Goal: Information Seeking & Learning: Compare options

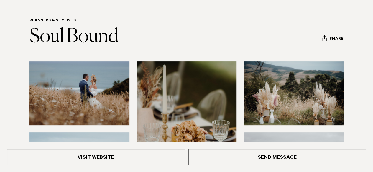
scroll to position [45, 0]
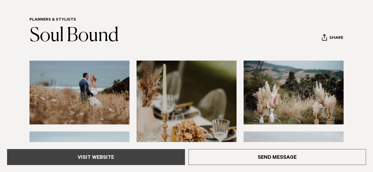
click at [133, 157] on link "Visit Website" at bounding box center [96, 157] width 178 height 16
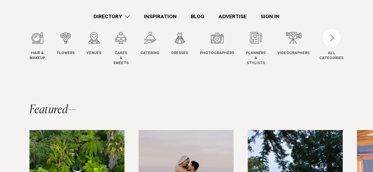
scroll to position [64, 0]
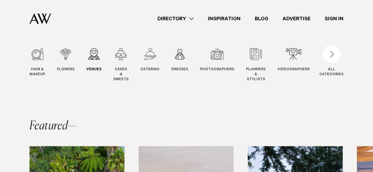
click at [90, 54] on div "3 / 12" at bounding box center [93, 54] width 15 height 12
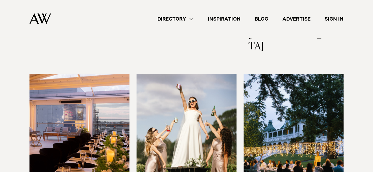
scroll to position [993, 0]
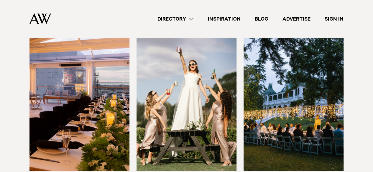
click at [193, 16] on link "Directory" at bounding box center [175, 19] width 50 height 8
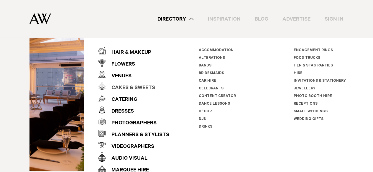
click at [121, 86] on div "Cakes & Sweets" at bounding box center [131, 89] width 50 height 12
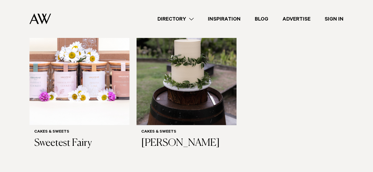
scroll to position [434, 0]
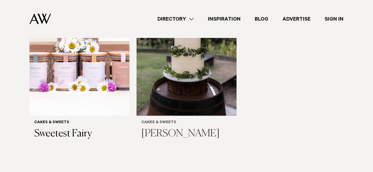
click at [163, 128] on h3 "Jenna Maree Cakes" at bounding box center [186, 134] width 91 height 12
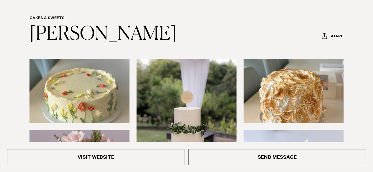
scroll to position [49, 0]
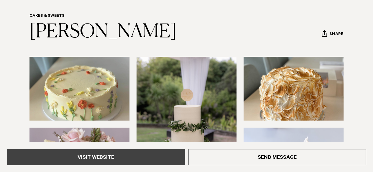
click at [134, 162] on link "Visit Website" at bounding box center [96, 157] width 178 height 16
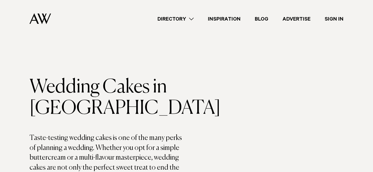
scroll to position [434, 0]
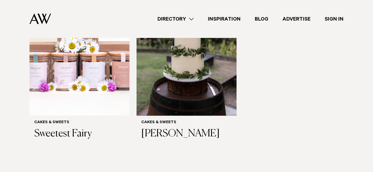
click at [176, 16] on link "Directory" at bounding box center [175, 19] width 50 height 8
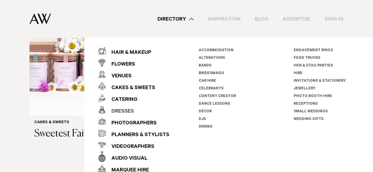
click at [124, 109] on div "Dresses" at bounding box center [120, 112] width 28 height 12
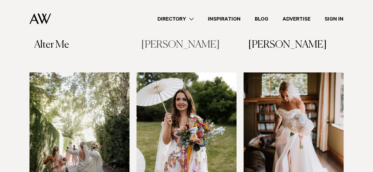
scroll to position [387, 0]
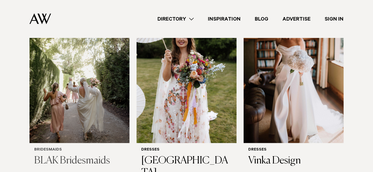
click at [84, 102] on img at bounding box center [79, 76] width 100 height 134
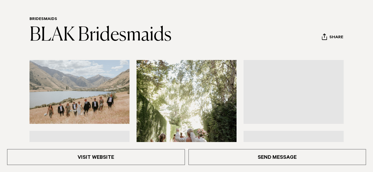
scroll to position [47, 0]
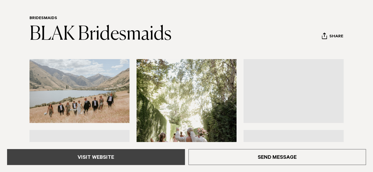
click at [102, 157] on link "Visit Website" at bounding box center [96, 157] width 178 height 16
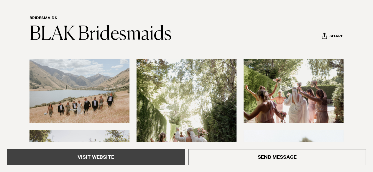
click at [145, 152] on link "Visit Website" at bounding box center [96, 157] width 178 height 16
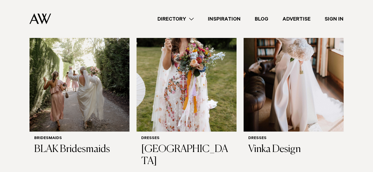
scroll to position [399, 0]
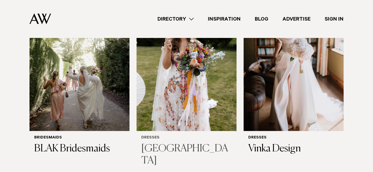
click at [186, 101] on img at bounding box center [187, 64] width 100 height 134
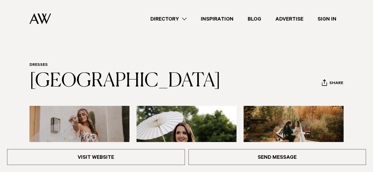
click at [156, 147] on div "Visit Website Send Message" at bounding box center [186, 157] width 373 height 30
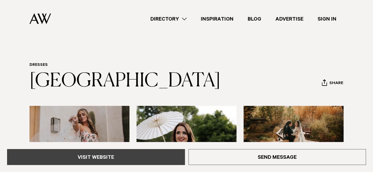
click at [144, 159] on link "Visit Website" at bounding box center [96, 157] width 178 height 16
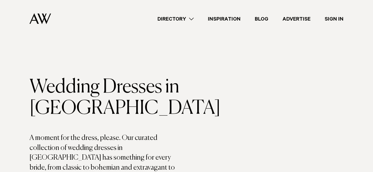
scroll to position [399, 0]
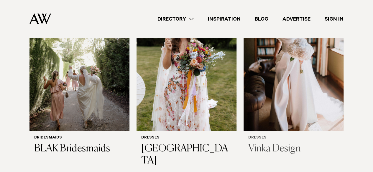
click at [291, 84] on img at bounding box center [294, 64] width 100 height 134
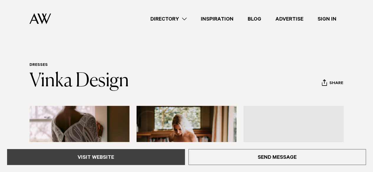
click at [132, 158] on link "Visit Website" at bounding box center [96, 157] width 178 height 16
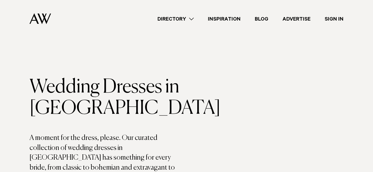
click at [184, 18] on link "Directory" at bounding box center [175, 19] width 50 height 8
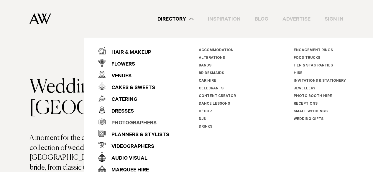
click at [126, 122] on div "Photographers" at bounding box center [131, 124] width 51 height 12
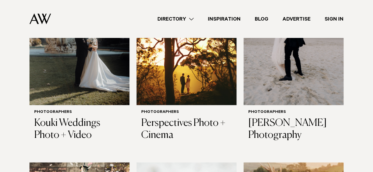
scroll to position [468, 0]
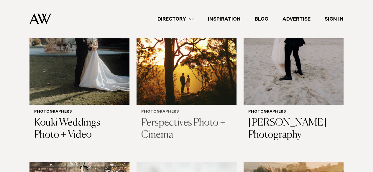
click at [164, 121] on h3 "Perspectives Photo + Cinema" at bounding box center [186, 129] width 91 height 24
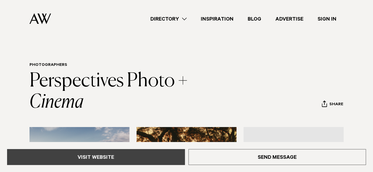
click at [103, 162] on link "Visit Website" at bounding box center [96, 157] width 178 height 16
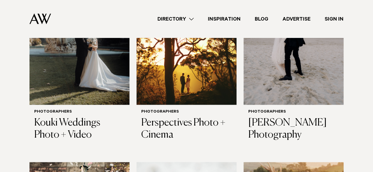
scroll to position [468, 0]
click at [90, 66] on img at bounding box center [79, 38] width 100 height 134
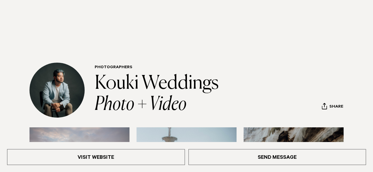
scroll to position [139, 0]
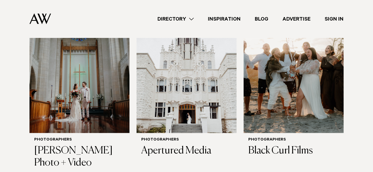
scroll to position [247, 0]
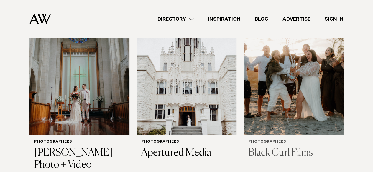
click at [281, 89] on img at bounding box center [294, 68] width 100 height 134
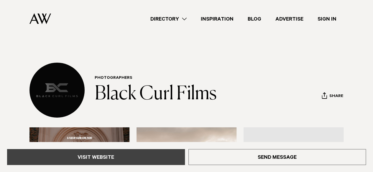
click at [181, 151] on link "Visit Website" at bounding box center [96, 157] width 178 height 16
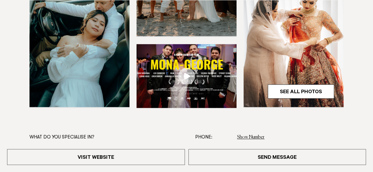
scroll to position [226, 0]
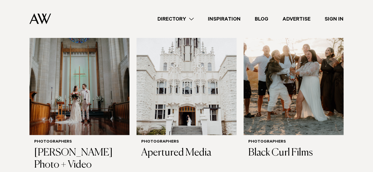
scroll to position [247, 0]
click at [194, 99] on img at bounding box center [187, 68] width 100 height 134
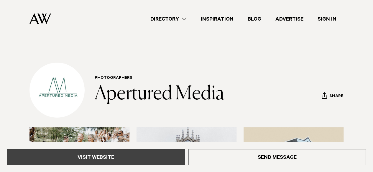
click at [155, 156] on link "Visit Website" at bounding box center [96, 157] width 178 height 16
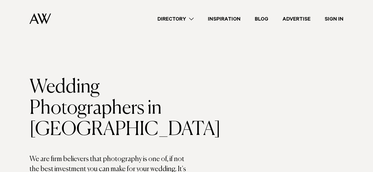
scroll to position [247, 0]
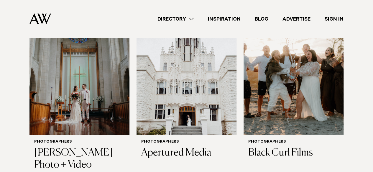
click at [120, 78] on img at bounding box center [79, 68] width 100 height 134
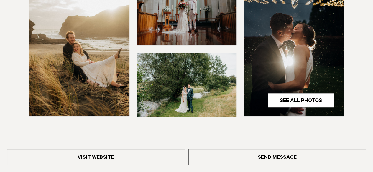
scroll to position [217, 0]
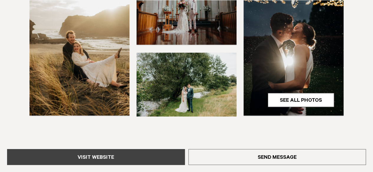
click at [116, 160] on link "Visit Website" at bounding box center [96, 157] width 178 height 16
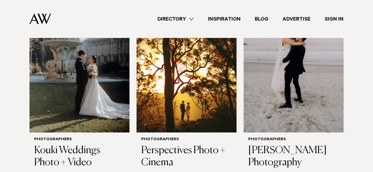
scroll to position [410, 0]
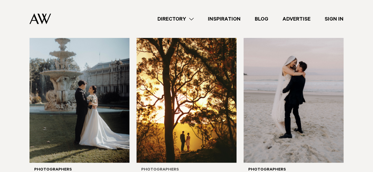
click at [200, 76] on img at bounding box center [187, 96] width 100 height 134
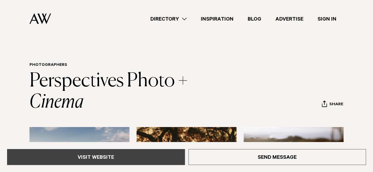
click at [140, 158] on link "Visit Website" at bounding box center [96, 157] width 178 height 16
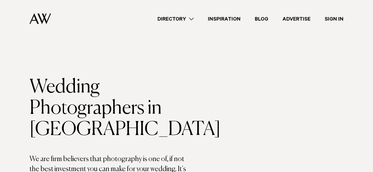
scroll to position [410, 0]
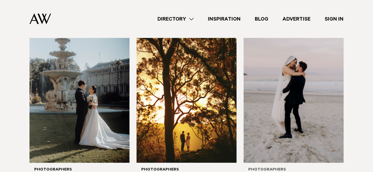
click at [272, 131] on img at bounding box center [294, 96] width 100 height 134
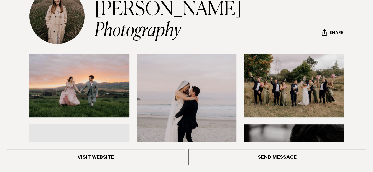
scroll to position [75, 0]
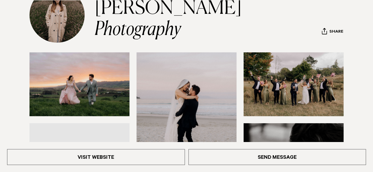
click at [159, 168] on div "Visit Website Send Message" at bounding box center [186, 157] width 373 height 30
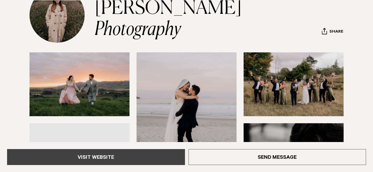
click at [127, 158] on link "Visit Website" at bounding box center [96, 157] width 178 height 16
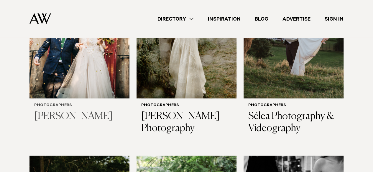
scroll to position [666, 0]
click at [72, 70] on img at bounding box center [79, 32] width 100 height 134
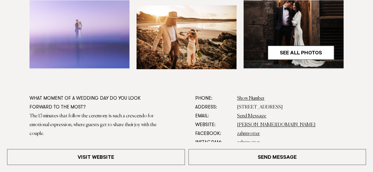
scroll to position [265, 0]
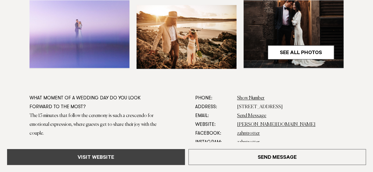
click at [96, 162] on link "Visit Website" at bounding box center [96, 157] width 178 height 16
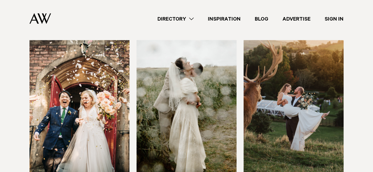
scroll to position [589, 0]
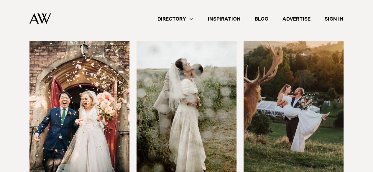
click at [192, 124] on img at bounding box center [187, 108] width 100 height 134
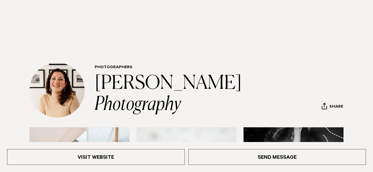
scroll to position [21, 0]
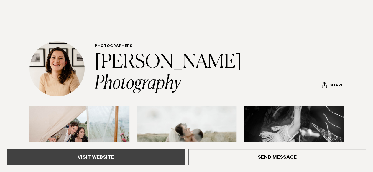
click at [153, 158] on link "Visit Website" at bounding box center [96, 157] width 178 height 16
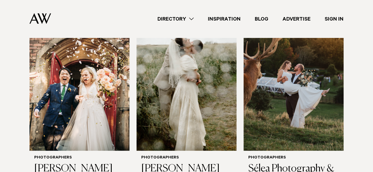
scroll to position [614, 0]
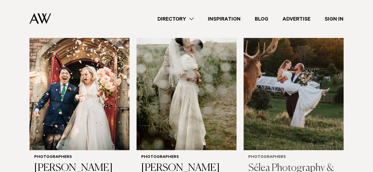
click at [305, 92] on img at bounding box center [294, 84] width 100 height 134
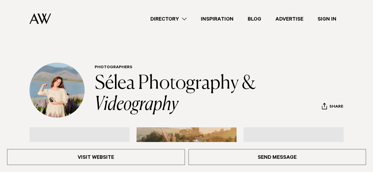
scroll to position [17, 0]
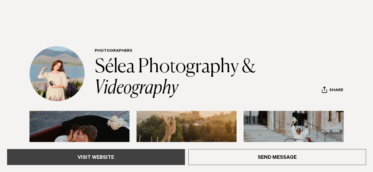
click at [161, 157] on link "Visit Website" at bounding box center [96, 157] width 178 height 16
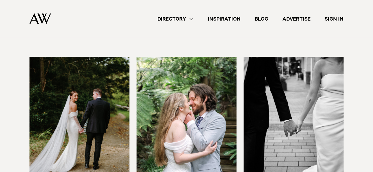
scroll to position [810, 0]
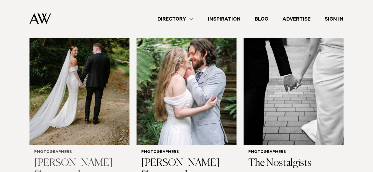
click at [109, 112] on img at bounding box center [79, 79] width 100 height 134
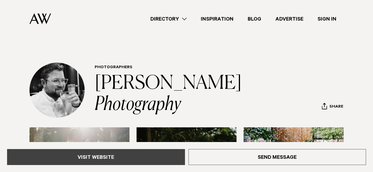
click at [147, 154] on link "Visit Website" at bounding box center [96, 157] width 178 height 16
click at [148, 159] on link "Visit Website" at bounding box center [96, 157] width 178 height 16
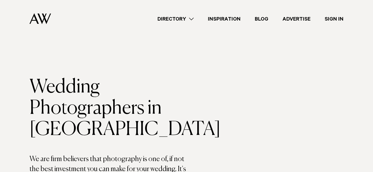
scroll to position [810, 0]
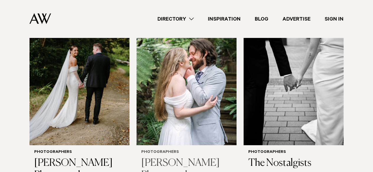
click at [173, 114] on img at bounding box center [187, 79] width 100 height 134
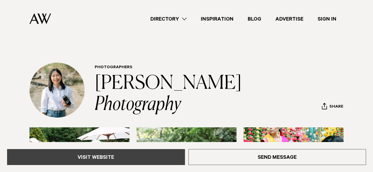
click at [144, 159] on link "Visit Website" at bounding box center [96, 157] width 178 height 16
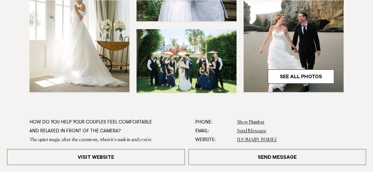
scroll to position [241, 0]
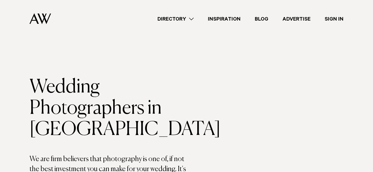
scroll to position [810, 0]
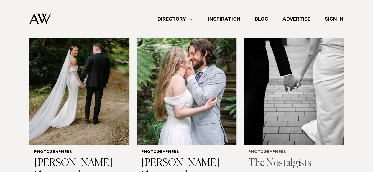
click at [293, 126] on img at bounding box center [294, 79] width 100 height 134
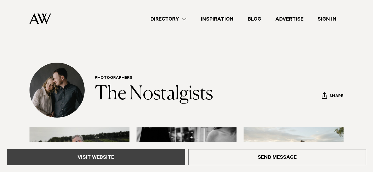
click at [144, 161] on link "Visit Website" at bounding box center [96, 157] width 178 height 16
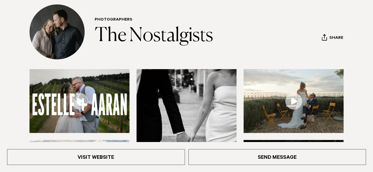
scroll to position [58, 0]
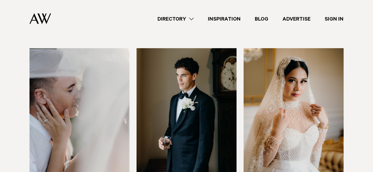
scroll to position [970, 0]
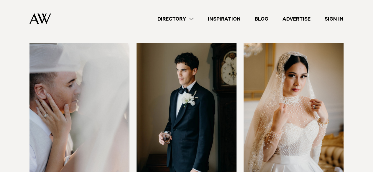
click at [101, 127] on img at bounding box center [79, 110] width 100 height 134
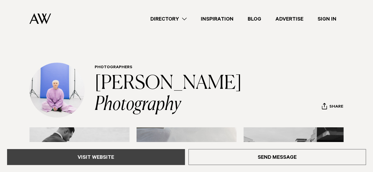
click at [163, 152] on link "Visit Website" at bounding box center [96, 157] width 178 height 16
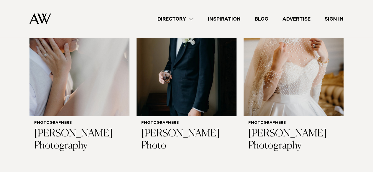
scroll to position [1031, 0]
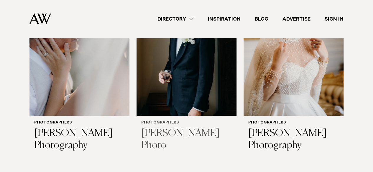
click at [190, 95] on img at bounding box center [187, 49] width 100 height 134
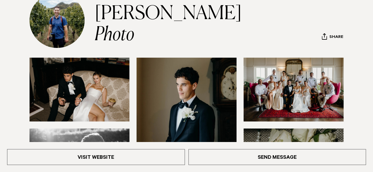
scroll to position [83, 0]
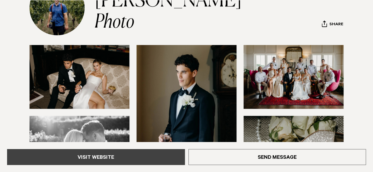
click at [134, 155] on link "Visit Website" at bounding box center [96, 157] width 178 height 16
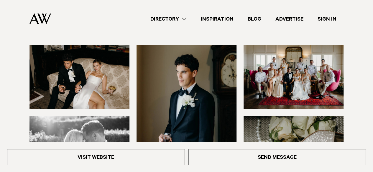
scroll to position [19, 0]
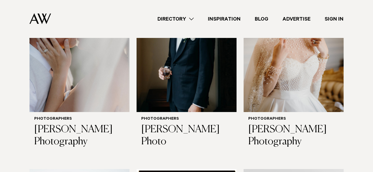
scroll to position [1036, 0]
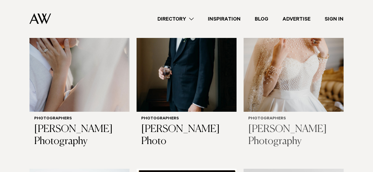
click at [282, 112] on div "Photographers Rhea Rodrigues Photography" at bounding box center [294, 132] width 100 height 41
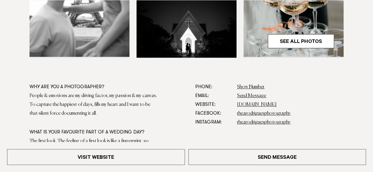
scroll to position [278, 0]
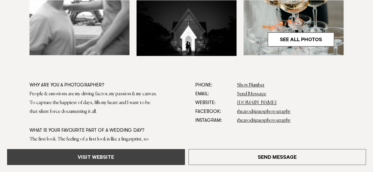
click at [158, 161] on link "Visit Website" at bounding box center [96, 157] width 178 height 16
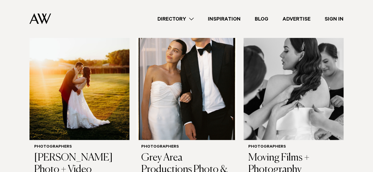
scroll to position [1199, 0]
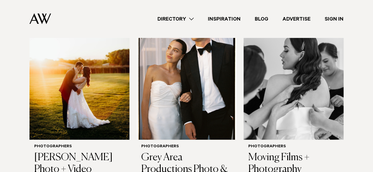
click at [99, 89] on img at bounding box center [79, 73] width 100 height 134
click at [193, 122] on img at bounding box center [187, 73] width 100 height 134
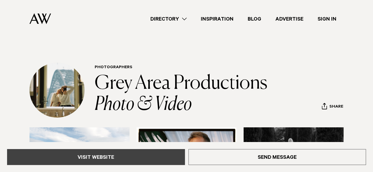
click at [157, 162] on link "Visit Website" at bounding box center [96, 157] width 178 height 16
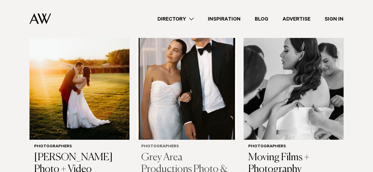
scroll to position [1199, 0]
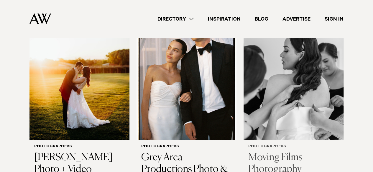
click at [262, 93] on img at bounding box center [294, 73] width 100 height 134
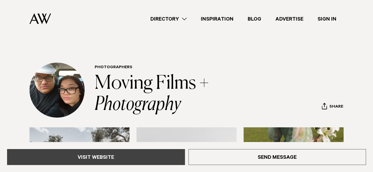
click at [157, 162] on link "Visit Website" at bounding box center [96, 157] width 178 height 16
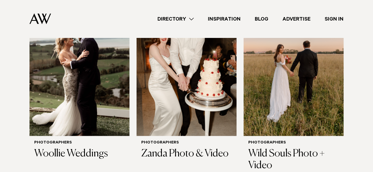
scroll to position [1414, 0]
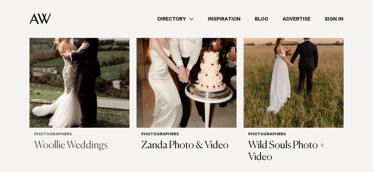
click at [119, 114] on img at bounding box center [79, 61] width 100 height 134
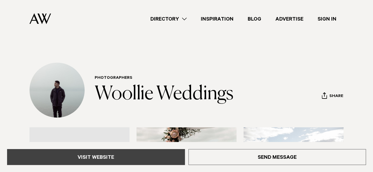
click at [114, 153] on link "Visit Website" at bounding box center [96, 157] width 178 height 16
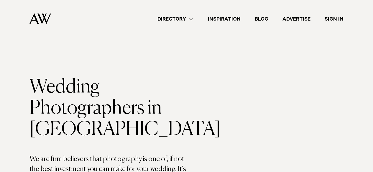
scroll to position [1414, 0]
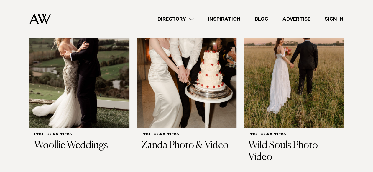
click at [148, 103] on img at bounding box center [187, 61] width 100 height 134
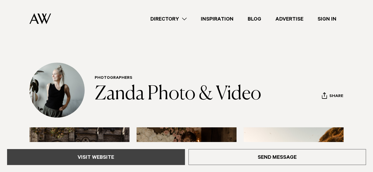
click at [167, 157] on link "Visit Website" at bounding box center [96, 157] width 178 height 16
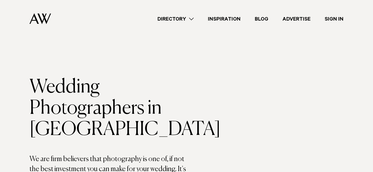
scroll to position [1414, 0]
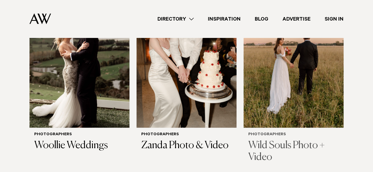
click at [255, 102] on img at bounding box center [294, 61] width 100 height 134
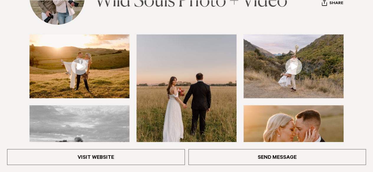
scroll to position [110, 0]
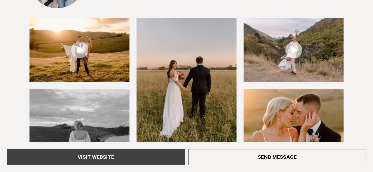
click at [171, 155] on link "Visit Website" at bounding box center [96, 157] width 178 height 16
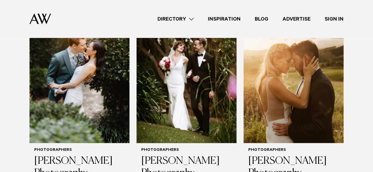
scroll to position [1597, 0]
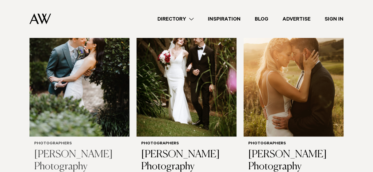
click at [103, 96] on img at bounding box center [79, 70] width 100 height 134
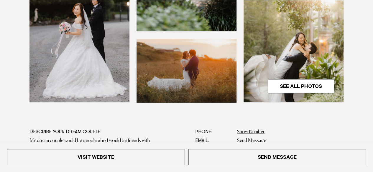
scroll to position [231, 0]
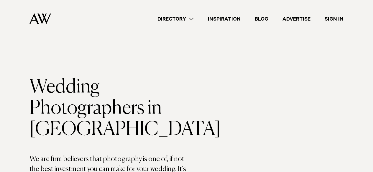
scroll to position [1597, 0]
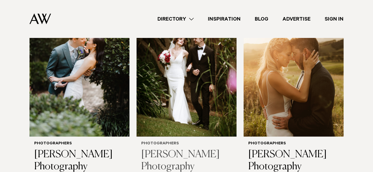
click at [183, 110] on img at bounding box center [187, 70] width 100 height 134
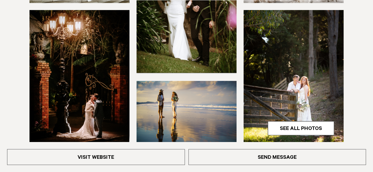
scroll to position [191, 0]
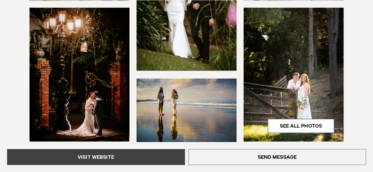
click at [157, 155] on link "Visit Website" at bounding box center [96, 157] width 178 height 16
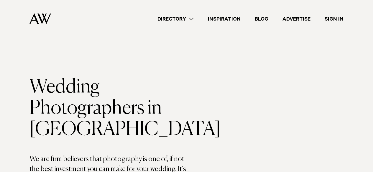
scroll to position [1597, 0]
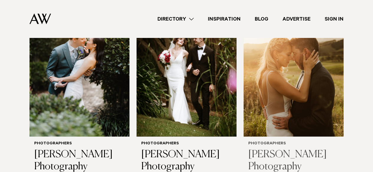
click at [308, 106] on img at bounding box center [294, 70] width 100 height 134
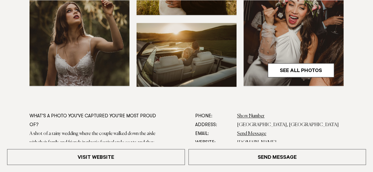
scroll to position [247, 0]
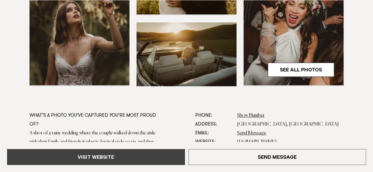
click at [157, 152] on link "Visit Website" at bounding box center [96, 157] width 178 height 16
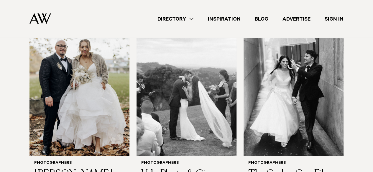
scroll to position [1772, 0]
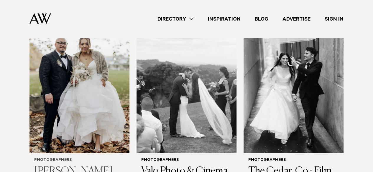
click at [102, 98] on img at bounding box center [79, 86] width 100 height 134
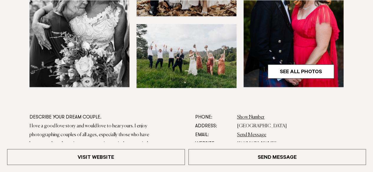
scroll to position [246, 0]
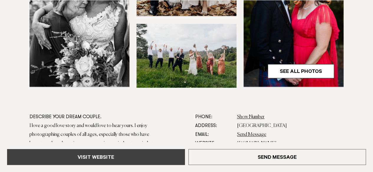
click at [146, 157] on link "Visit Website" at bounding box center [96, 157] width 178 height 16
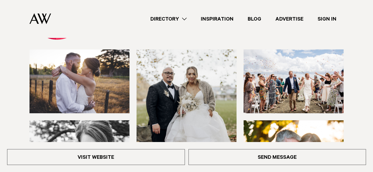
scroll to position [74, 0]
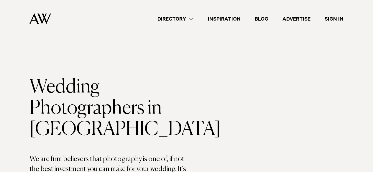
scroll to position [1772, 0]
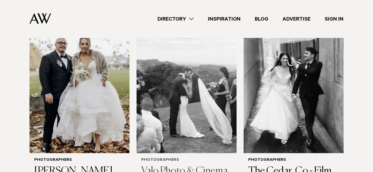
click at [219, 105] on img at bounding box center [187, 86] width 100 height 134
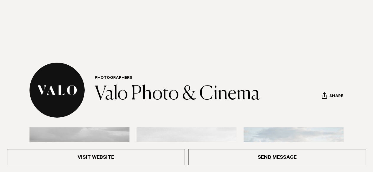
scroll to position [67, 0]
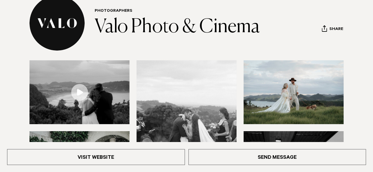
click at [159, 149] on div "Visit Website Send Message" at bounding box center [186, 157] width 373 height 30
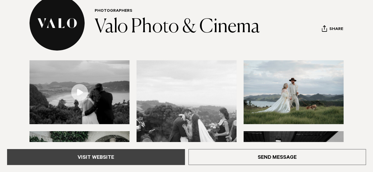
click at [173, 152] on link "Visit Website" at bounding box center [96, 157] width 178 height 16
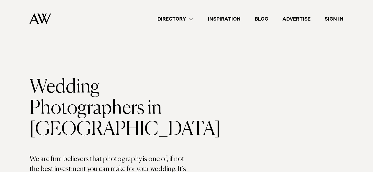
scroll to position [1772, 0]
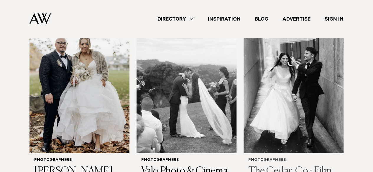
click at [257, 105] on img at bounding box center [294, 86] width 100 height 134
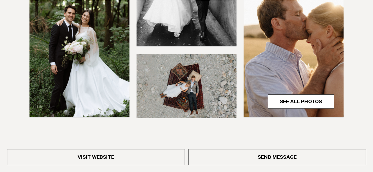
scroll to position [216, 0]
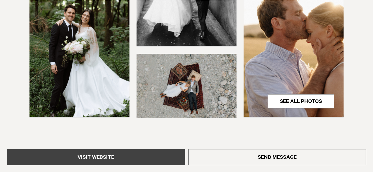
click at [159, 159] on link "Visit Website" at bounding box center [96, 157] width 178 height 16
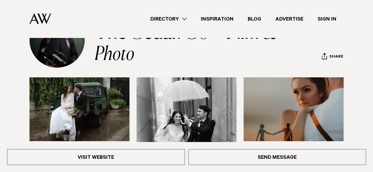
scroll to position [31, 0]
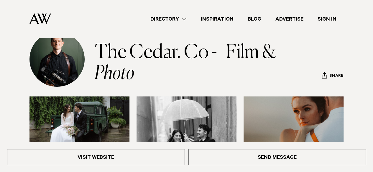
click at [40, 20] on img at bounding box center [40, 18] width 22 height 11
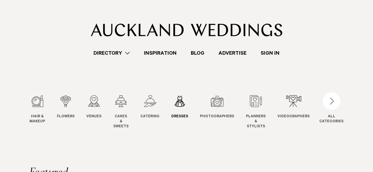
click at [176, 103] on div "6 / 12" at bounding box center [179, 102] width 17 height 12
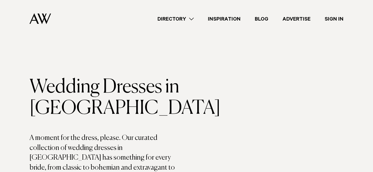
click at [188, 16] on link "Directory" at bounding box center [175, 19] width 50 height 8
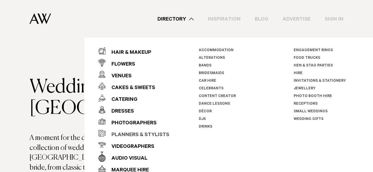
scroll to position [9, 0]
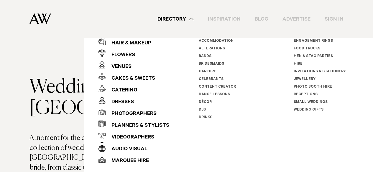
click at [70, 132] on header "Wedding Dresses in [GEOGRAPHIC_DATA] A moment for the dress, please. Our curate…" at bounding box center [107, 135] width 157 height 116
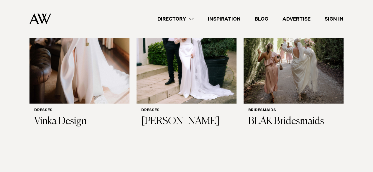
scroll to position [426, 0]
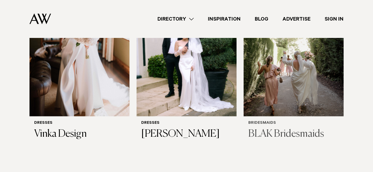
click at [291, 121] on div "Bridesmaids BLAK Bridesmaids" at bounding box center [293, 130] width 91 height 19
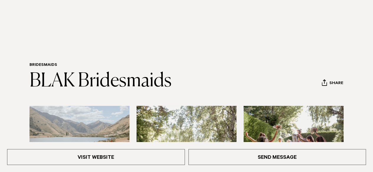
scroll to position [104, 0]
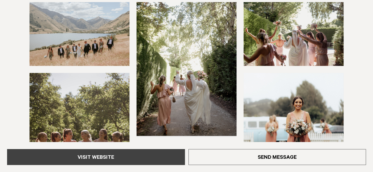
click at [165, 161] on link "Visit Website" at bounding box center [96, 157] width 178 height 16
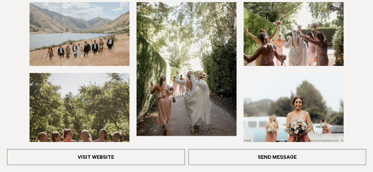
scroll to position [0, 0]
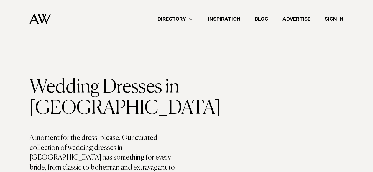
scroll to position [426, 0]
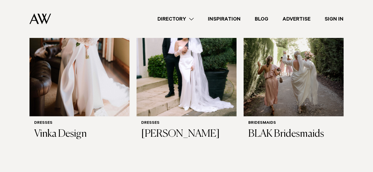
click at [185, 20] on link "Directory" at bounding box center [175, 19] width 50 height 8
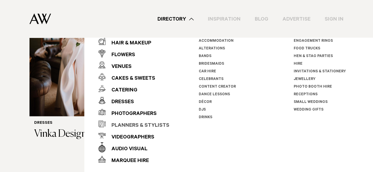
scroll to position [9, 0]
click at [132, 148] on div "Audio Visual" at bounding box center [127, 150] width 42 height 12
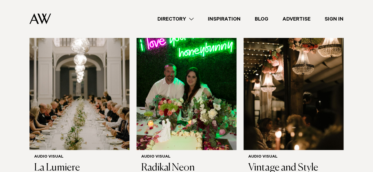
scroll to position [191, 0]
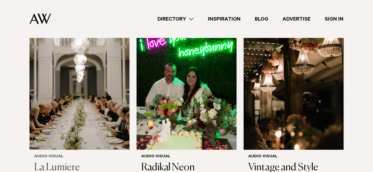
click at [89, 117] on img at bounding box center [79, 83] width 100 height 134
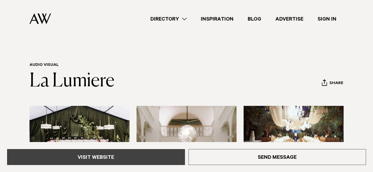
click at [147, 155] on link "Visit Website" at bounding box center [96, 157] width 178 height 16
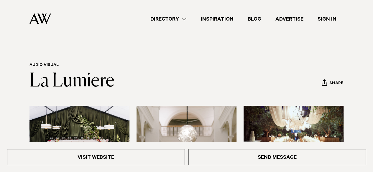
click at [181, 22] on link "Directory" at bounding box center [168, 19] width 50 height 8
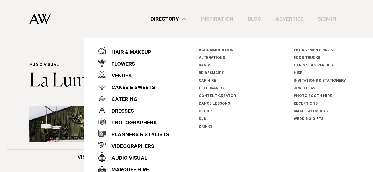
click at [205, 65] on link "Bands" at bounding box center [205, 66] width 13 height 4
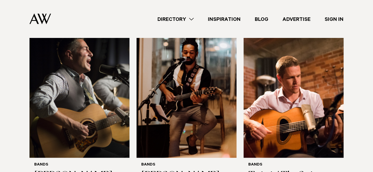
scroll to position [554, 0]
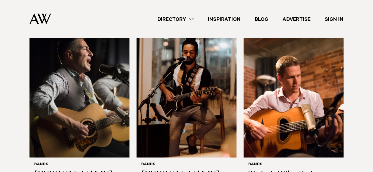
click at [193, 16] on link "Directory" at bounding box center [175, 19] width 50 height 8
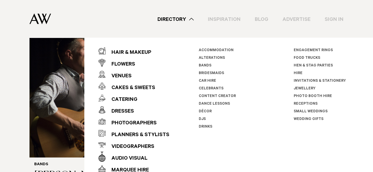
click at [208, 72] on link "Bridesmaids" at bounding box center [211, 74] width 25 height 4
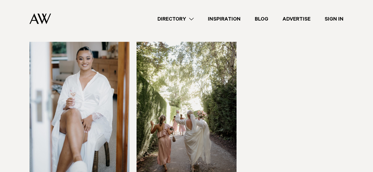
scroll to position [196, 0]
click at [178, 13] on div "Directory Hair & Makeup Flowers Venues Cakes & Sweets" at bounding box center [200, 19] width 288 height 38
click at [183, 15] on link "Directory" at bounding box center [175, 19] width 50 height 8
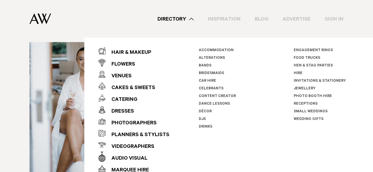
click at [211, 96] on link "Content Creator" at bounding box center [217, 97] width 37 height 4
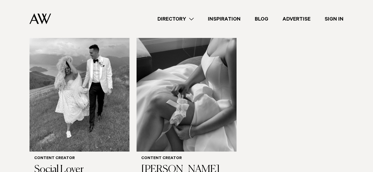
scroll to position [399, 0]
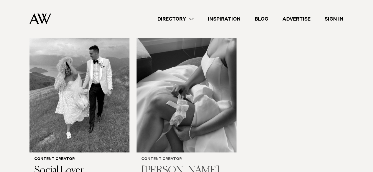
click at [185, 114] on img at bounding box center [187, 86] width 100 height 134
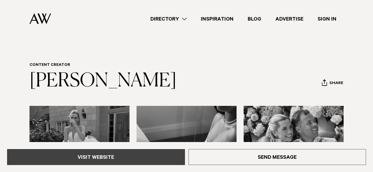
click at [160, 157] on link "Visit Website" at bounding box center [96, 157] width 178 height 16
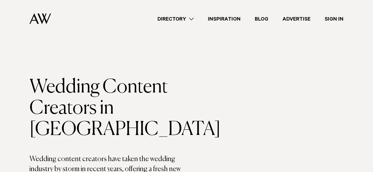
scroll to position [399, 0]
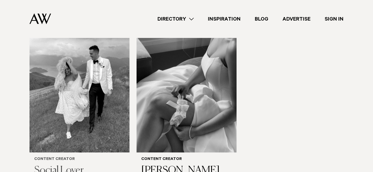
click at [85, 114] on img at bounding box center [79, 86] width 100 height 134
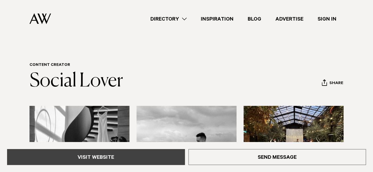
click at [111, 155] on link "Visit Website" at bounding box center [96, 157] width 178 height 16
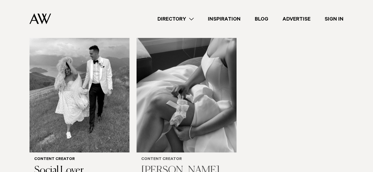
scroll to position [244, 0]
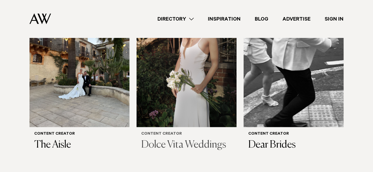
click at [174, 105] on img at bounding box center [187, 61] width 100 height 134
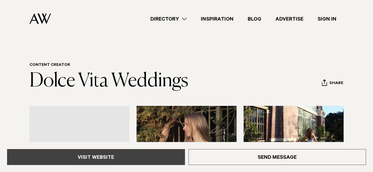
click at [149, 157] on link "Visit Website" at bounding box center [96, 157] width 178 height 16
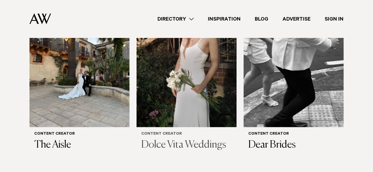
scroll to position [244, 0]
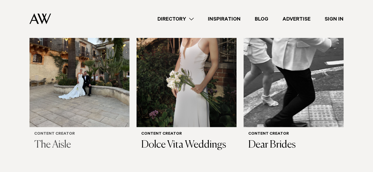
click at [69, 101] on img at bounding box center [79, 61] width 100 height 134
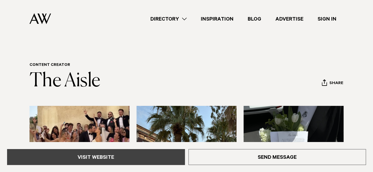
click at [111, 157] on link "Visit Website" at bounding box center [96, 157] width 178 height 16
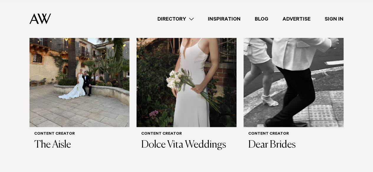
click at [178, 21] on link "Directory" at bounding box center [175, 19] width 50 height 8
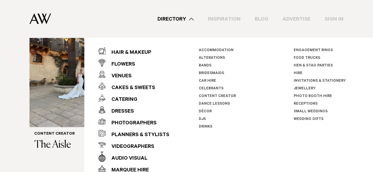
click at [1, 99] on section "Wedding Content Creators in Auckland Wedding content creators have taken the we…" at bounding box center [186, 97] width 373 height 528
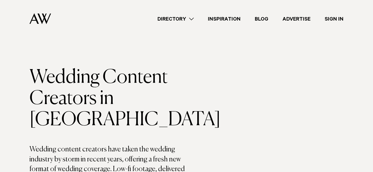
scroll to position [0, 0]
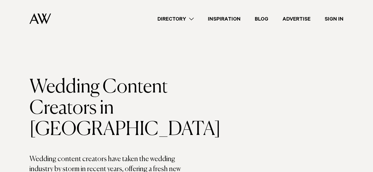
click at [175, 19] on link "Directory" at bounding box center [175, 19] width 50 height 8
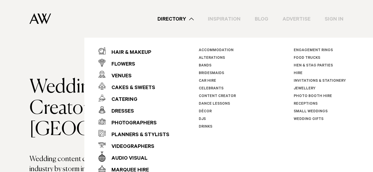
click at [201, 119] on link "DJs" at bounding box center [202, 120] width 7 height 4
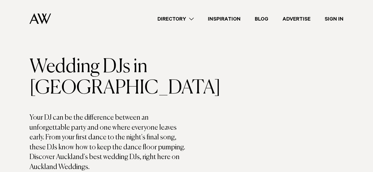
scroll to position [125, 0]
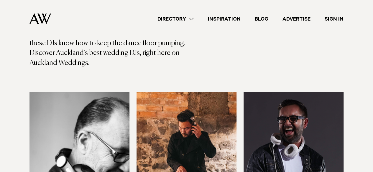
click at [109, 139] on img at bounding box center [79, 159] width 100 height 134
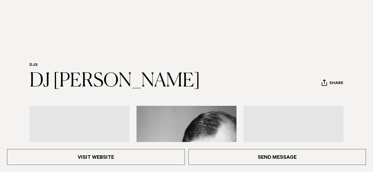
scroll to position [54, 0]
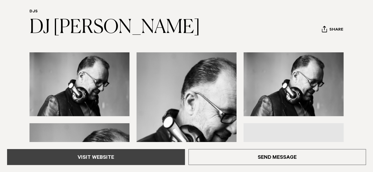
click at [153, 161] on link "Visit Website" at bounding box center [96, 157] width 178 height 16
